Goal: Contribute content

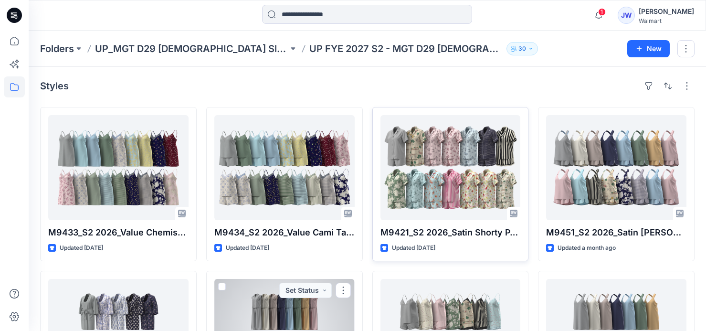
scroll to position [43, 0]
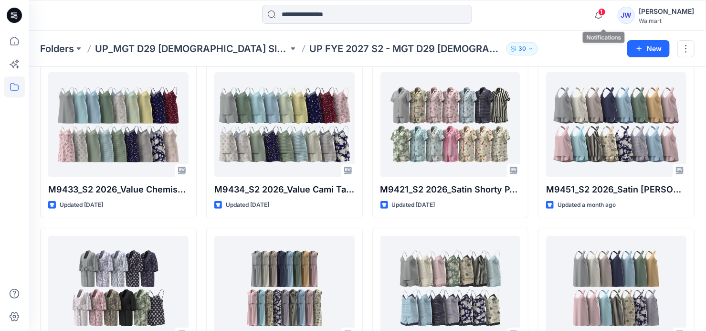
click at [605, 14] on span "1" at bounding box center [602, 12] width 8 height 8
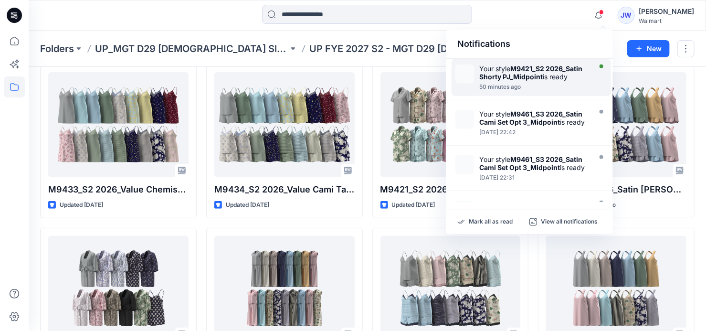
click at [534, 81] on div at bounding box center [534, 82] width 110 height 2
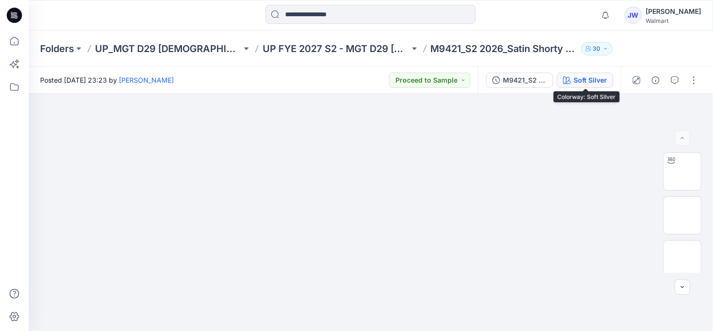
click at [587, 84] on div "Soft Silver" at bounding box center [589, 80] width 33 height 10
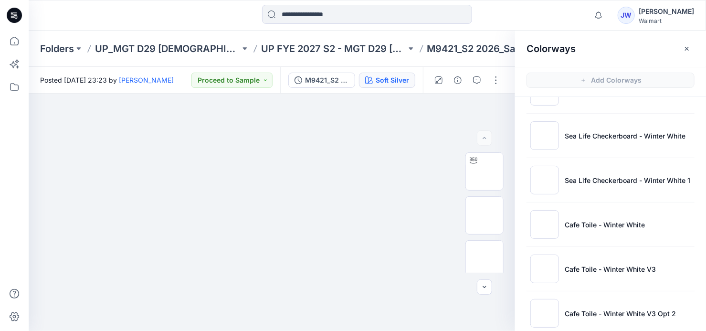
scroll to position [578, 0]
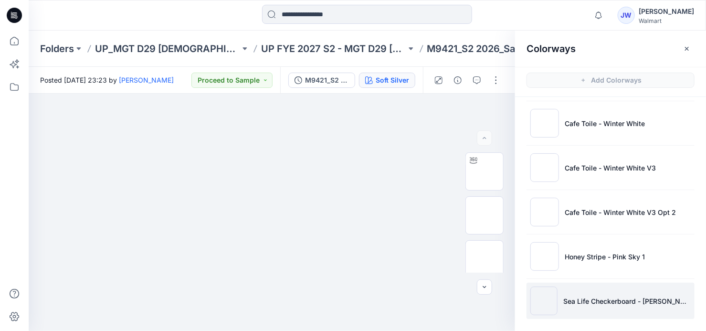
click at [595, 298] on p "Sea Life Checkerboard - [PERSON_NAME]" at bounding box center [626, 301] width 127 height 10
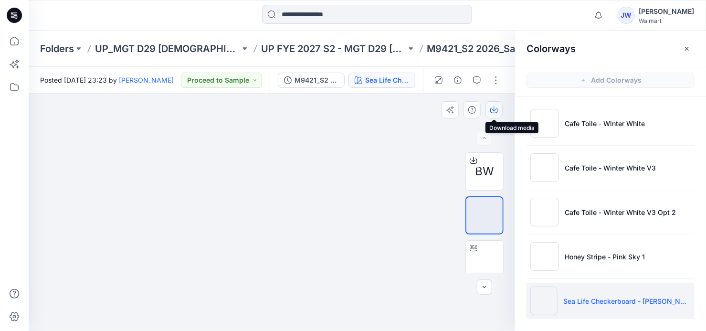
click at [493, 108] on icon "button" at bounding box center [494, 108] width 4 height 5
click at [494, 84] on button "button" at bounding box center [495, 80] width 15 height 15
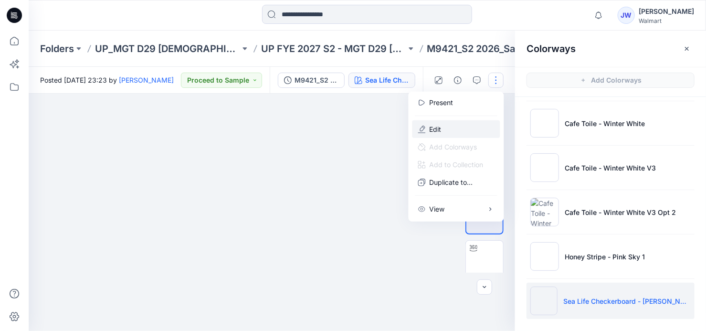
click at [452, 126] on button "Edit" at bounding box center [456, 129] width 88 height 18
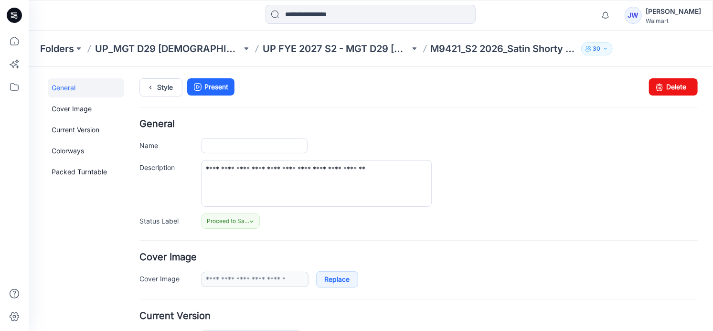
type input "**********"
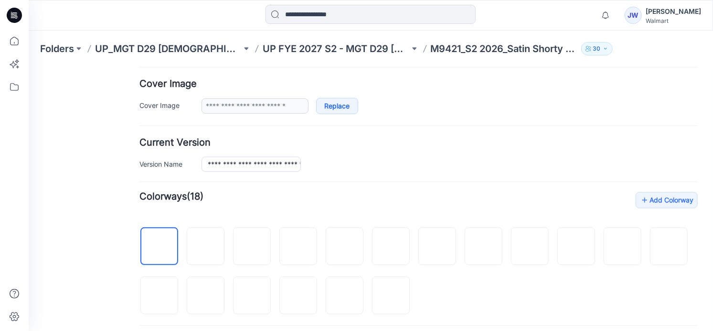
scroll to position [347, 0]
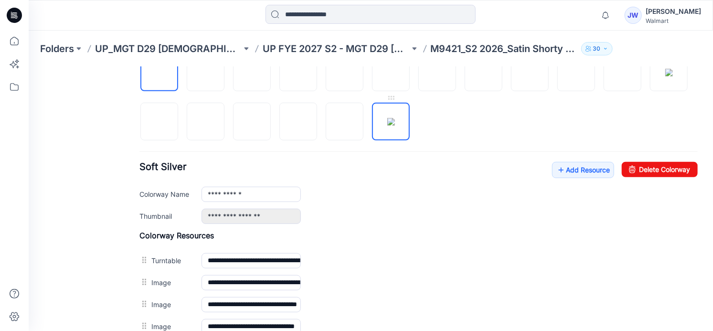
click at [394, 117] on img at bounding box center [391, 121] width 8 height 8
type input "**********"
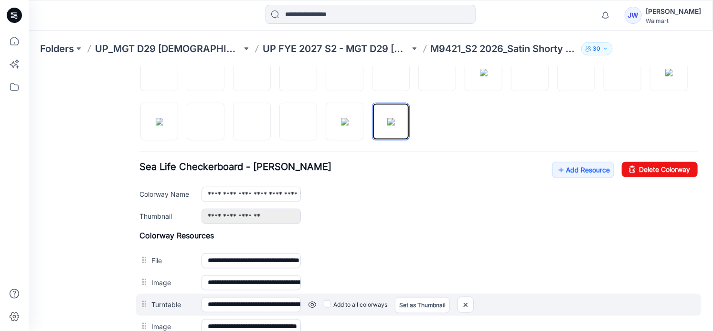
scroll to position [434, 0]
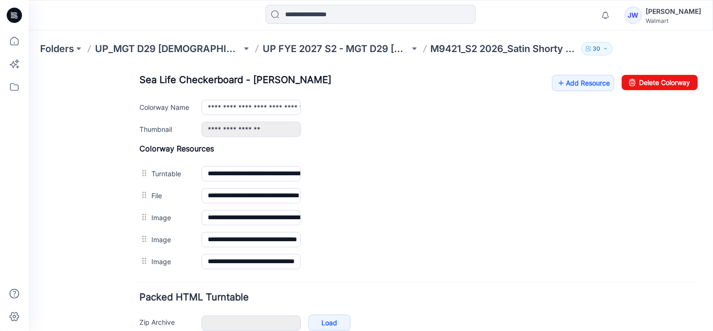
drag, startPoint x: 375, startPoint y: 189, endPoint x: 411, endPoint y: 105, distance: 92.2
click at [28, 66] on img at bounding box center [28, 66] width 0 height 0
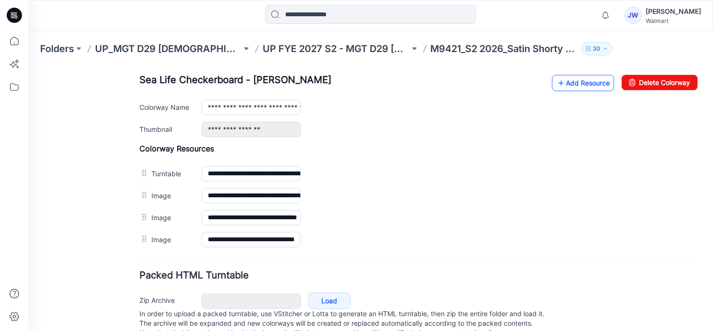
click at [584, 86] on link "Add Resource" at bounding box center [582, 82] width 62 height 16
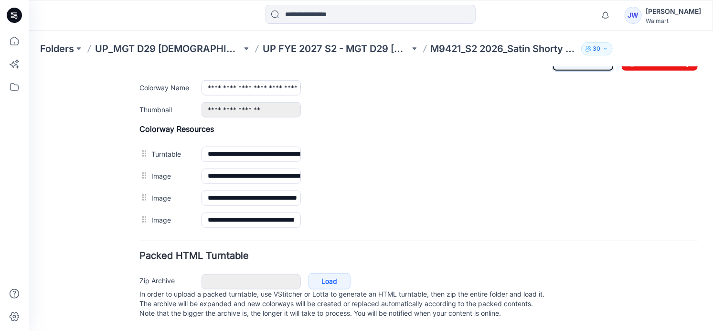
scroll to position [372, 0]
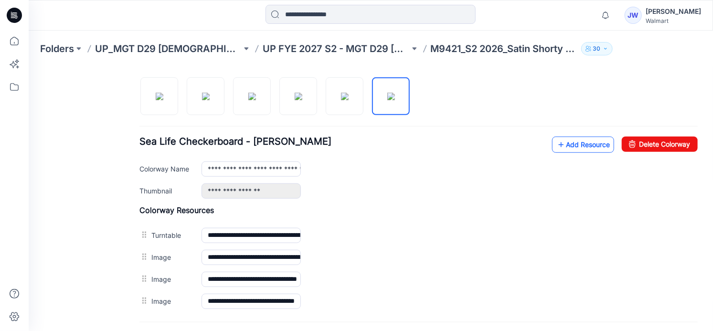
click at [577, 136] on link "Add Resource" at bounding box center [582, 144] width 62 height 16
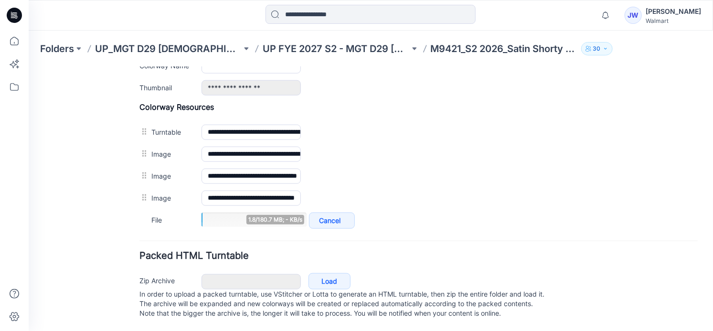
scroll to position [481, 0]
